Goal: Task Accomplishment & Management: Manage account settings

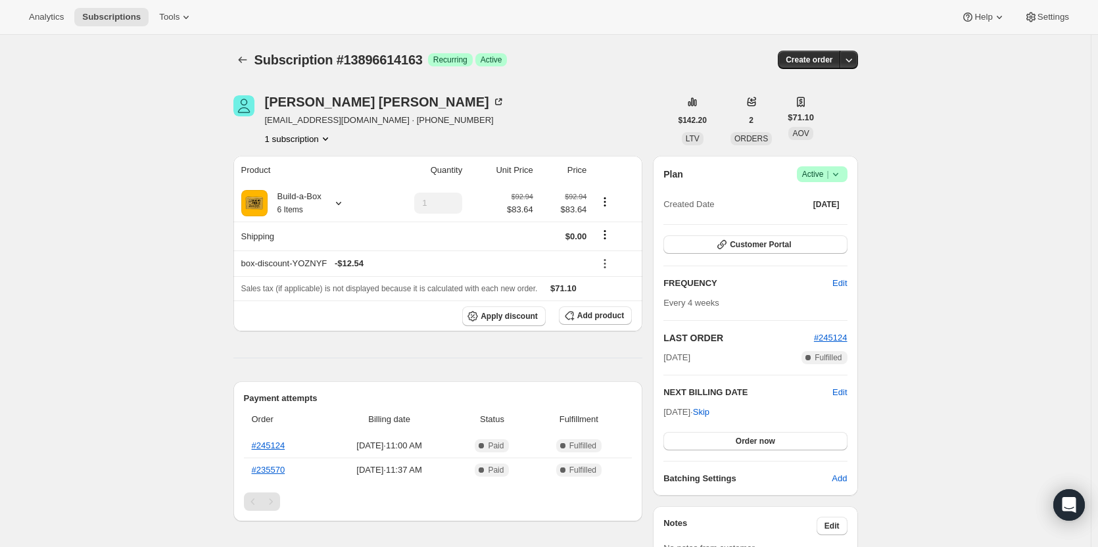
click at [820, 172] on span "Active |" at bounding box center [822, 174] width 40 height 13
click at [813, 224] on span "Cancel subscription" at bounding box center [826, 223] width 74 height 10
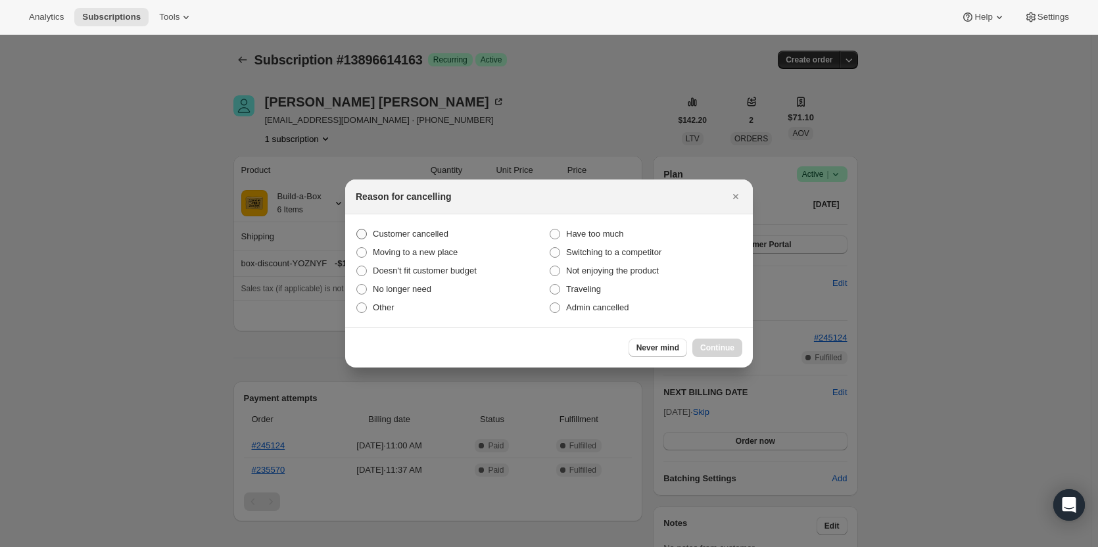
click at [385, 237] on span "Customer cancelled" at bounding box center [411, 234] width 76 height 10
click at [357, 229] on input "Customer cancelled" at bounding box center [356, 229] width 1 height 1
radio input "true"
click at [733, 346] on span "Continue" at bounding box center [717, 347] width 34 height 11
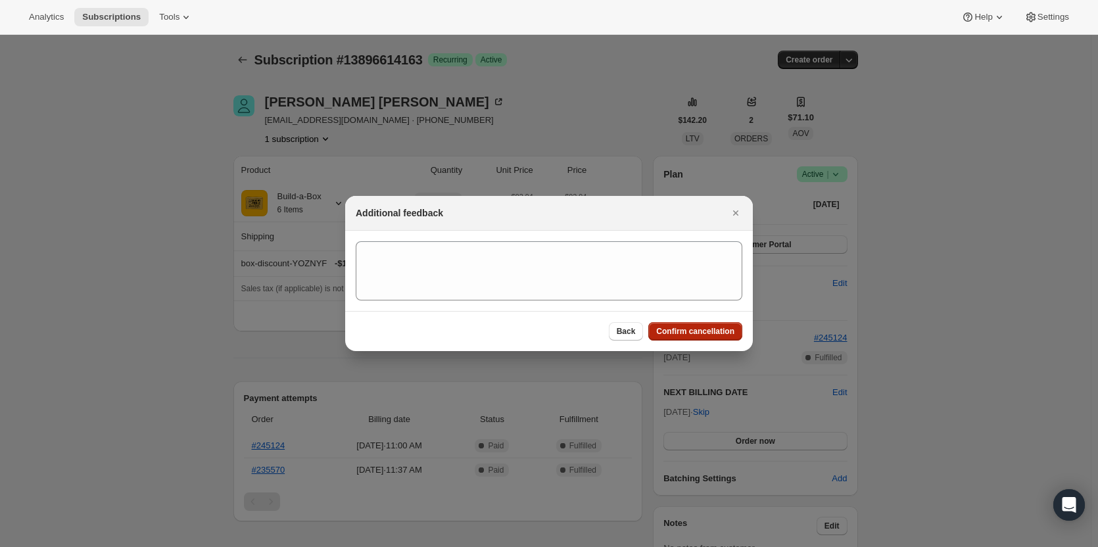
click at [679, 325] on button "Confirm cancellation" at bounding box center [695, 331] width 94 height 18
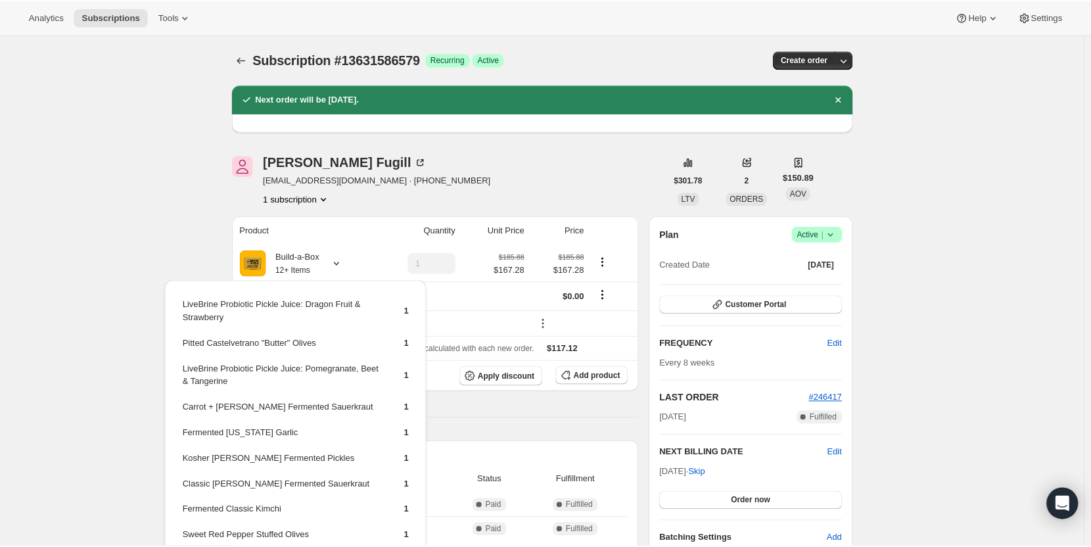
scroll to position [131, 0]
